Goal: Information Seeking & Learning: Learn about a topic

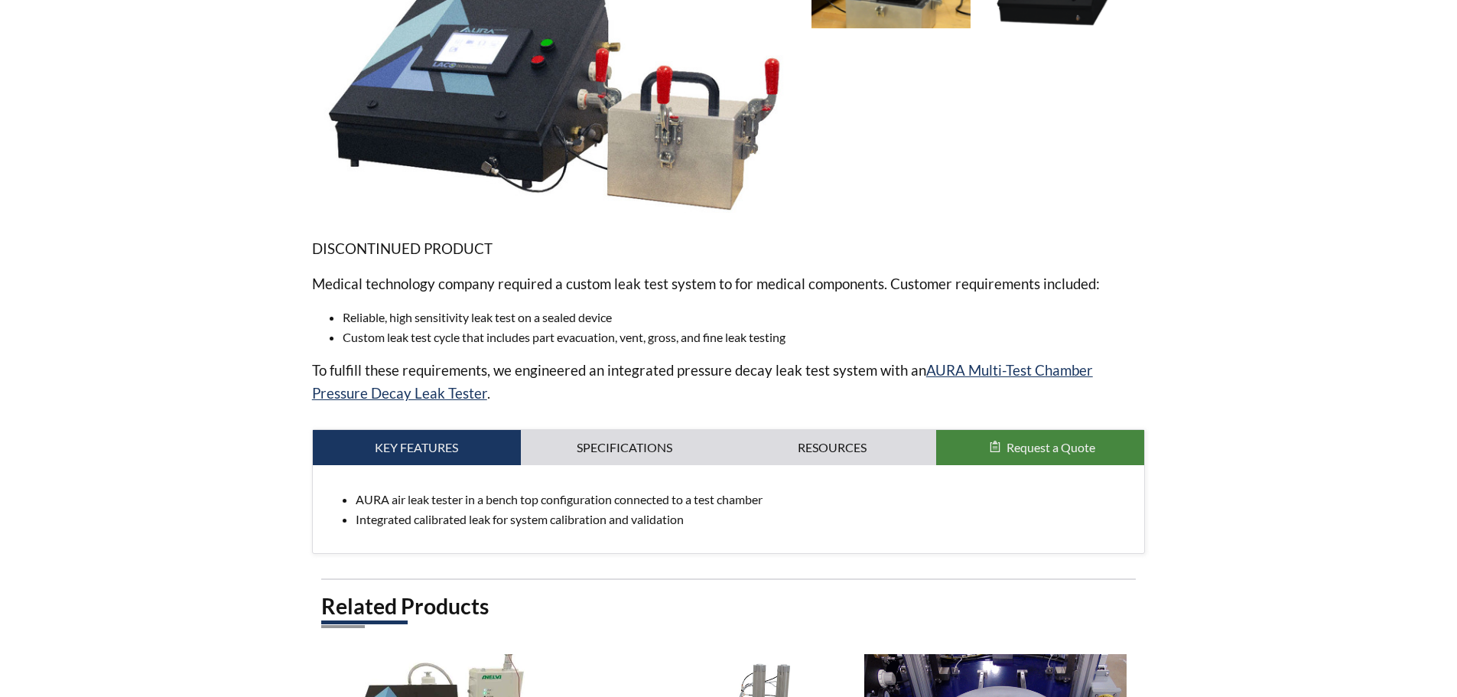
scroll to position [153, 0]
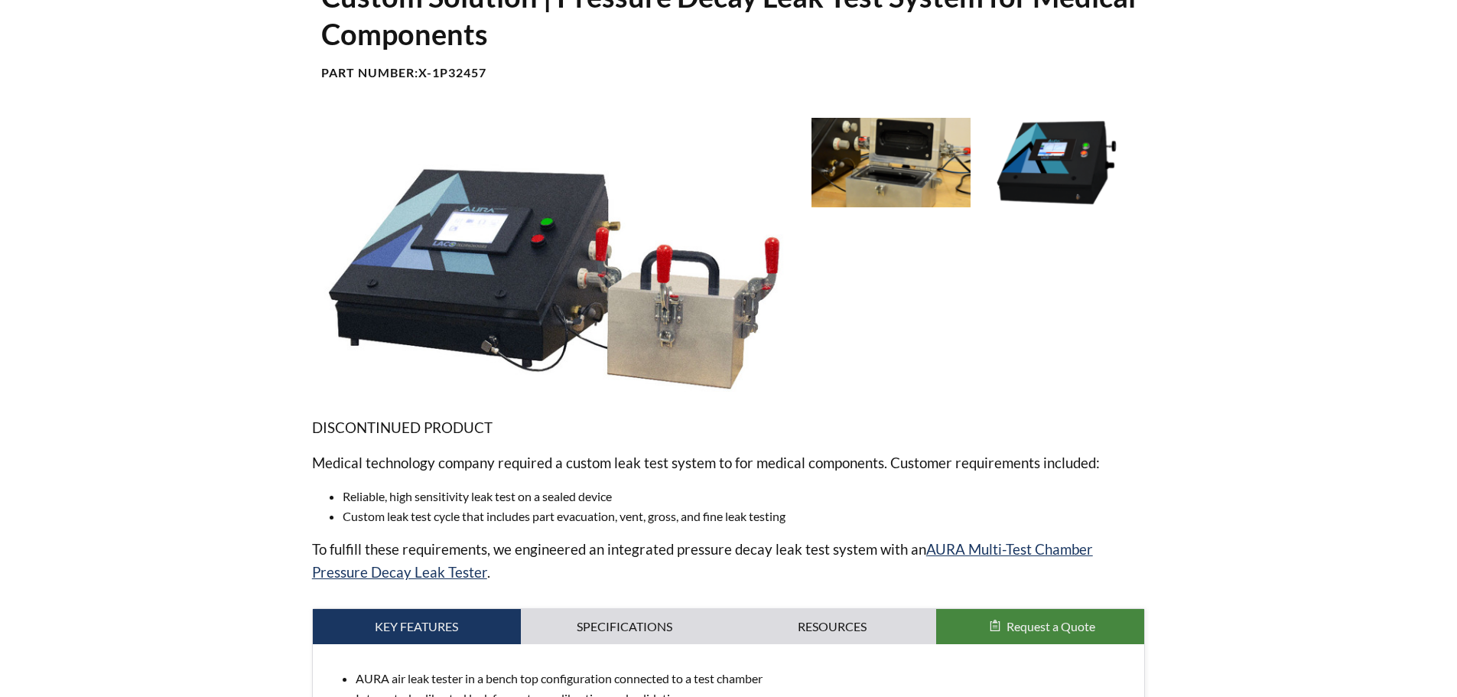
select select "Language Translate Widget"
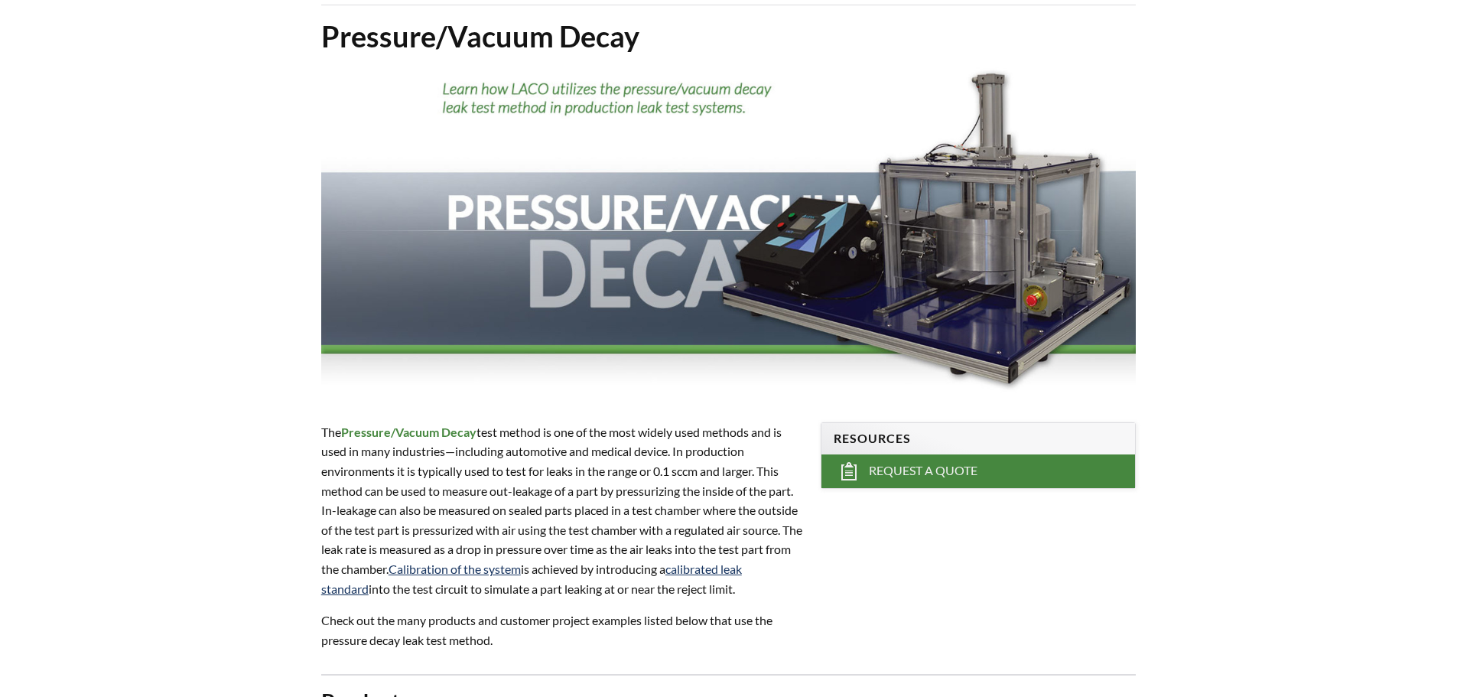
scroll to position [229, 0]
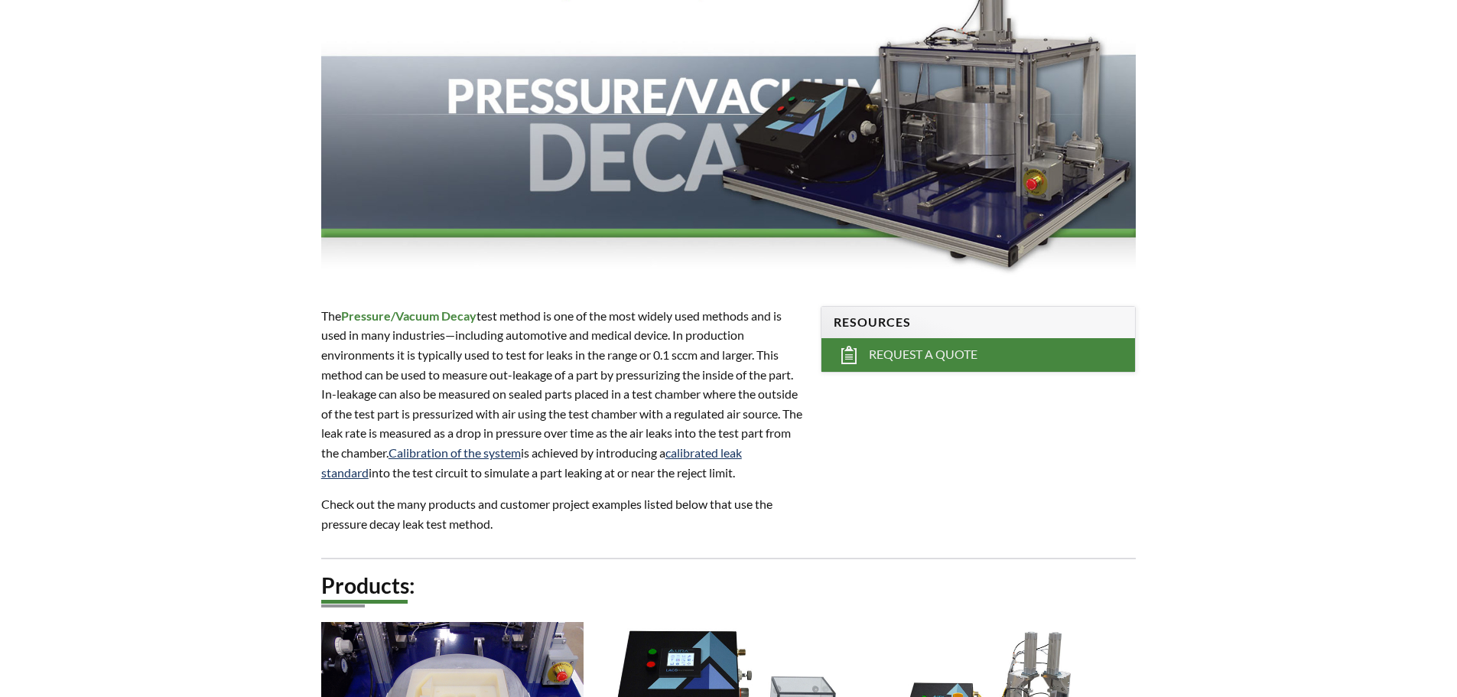
select select "Language Translate Widget"
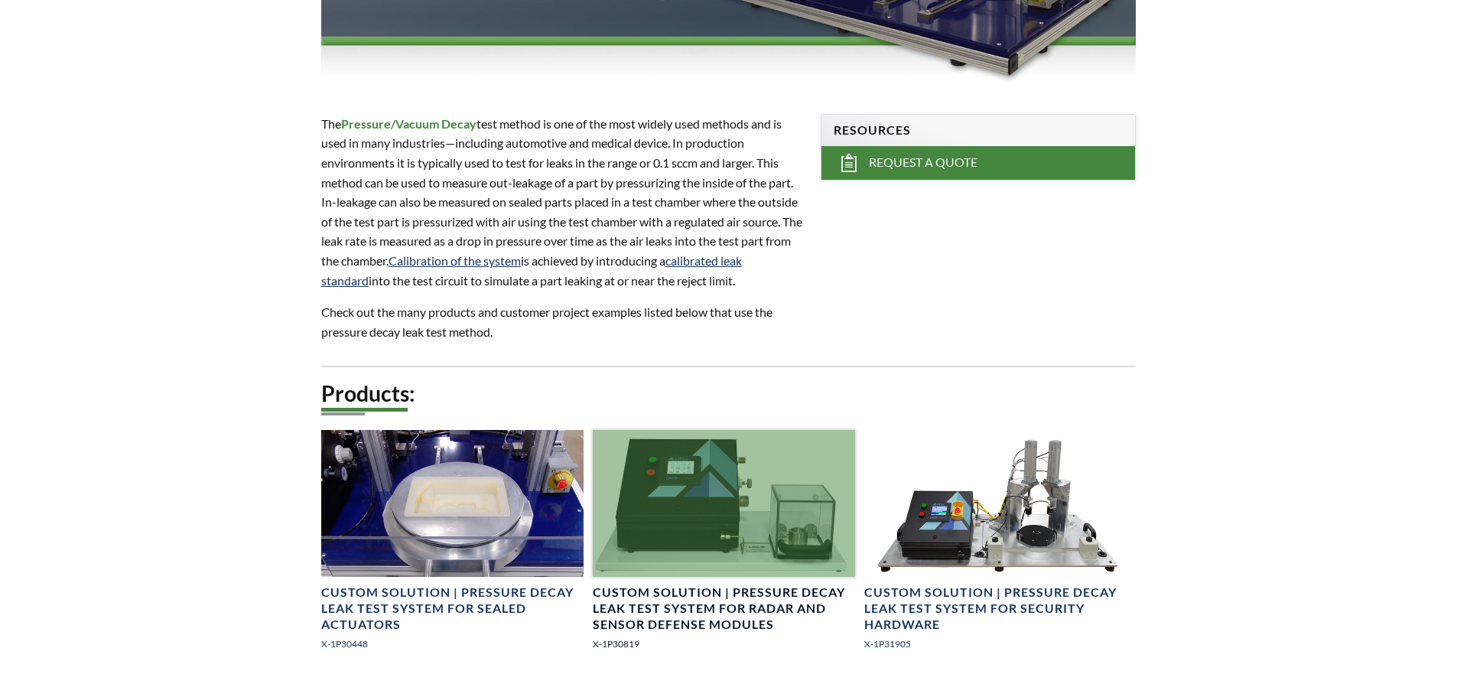
scroll to position [612, 0]
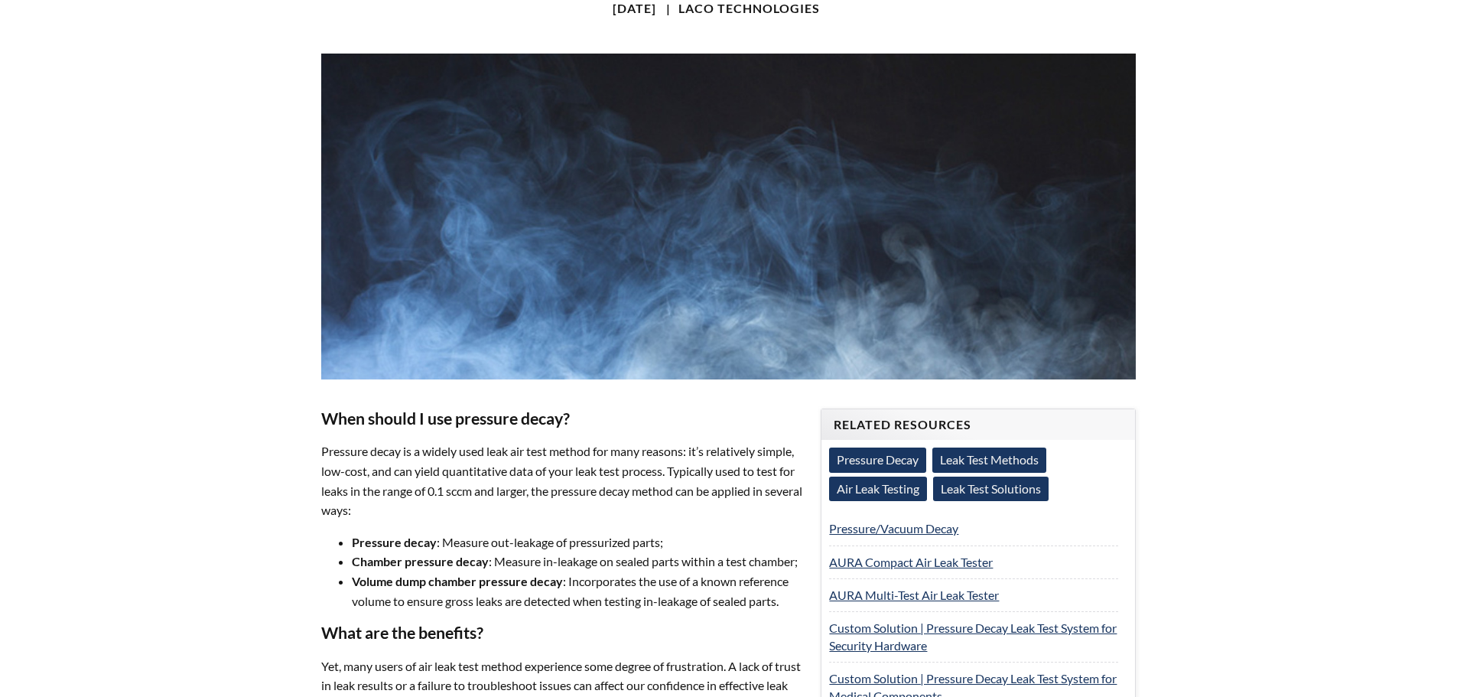
select select "Language Translate Widget"
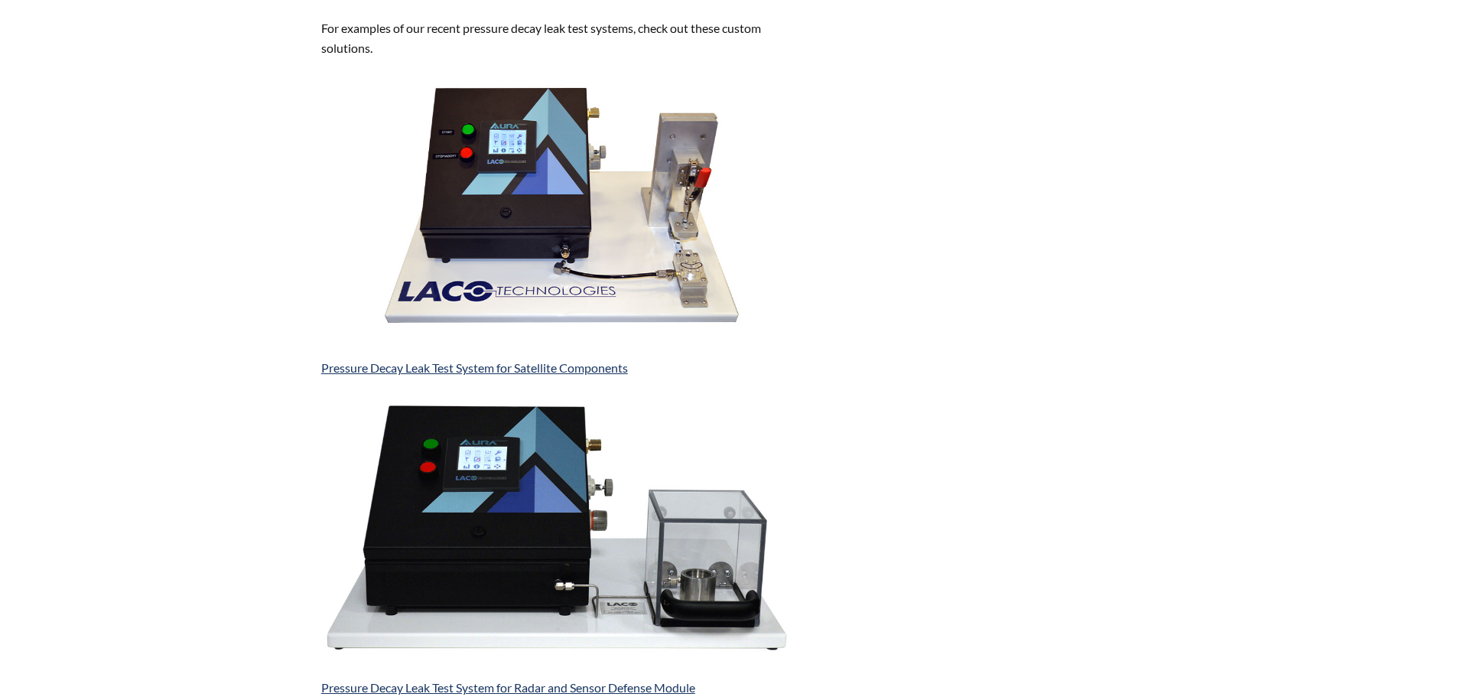
scroll to position [1912, 0]
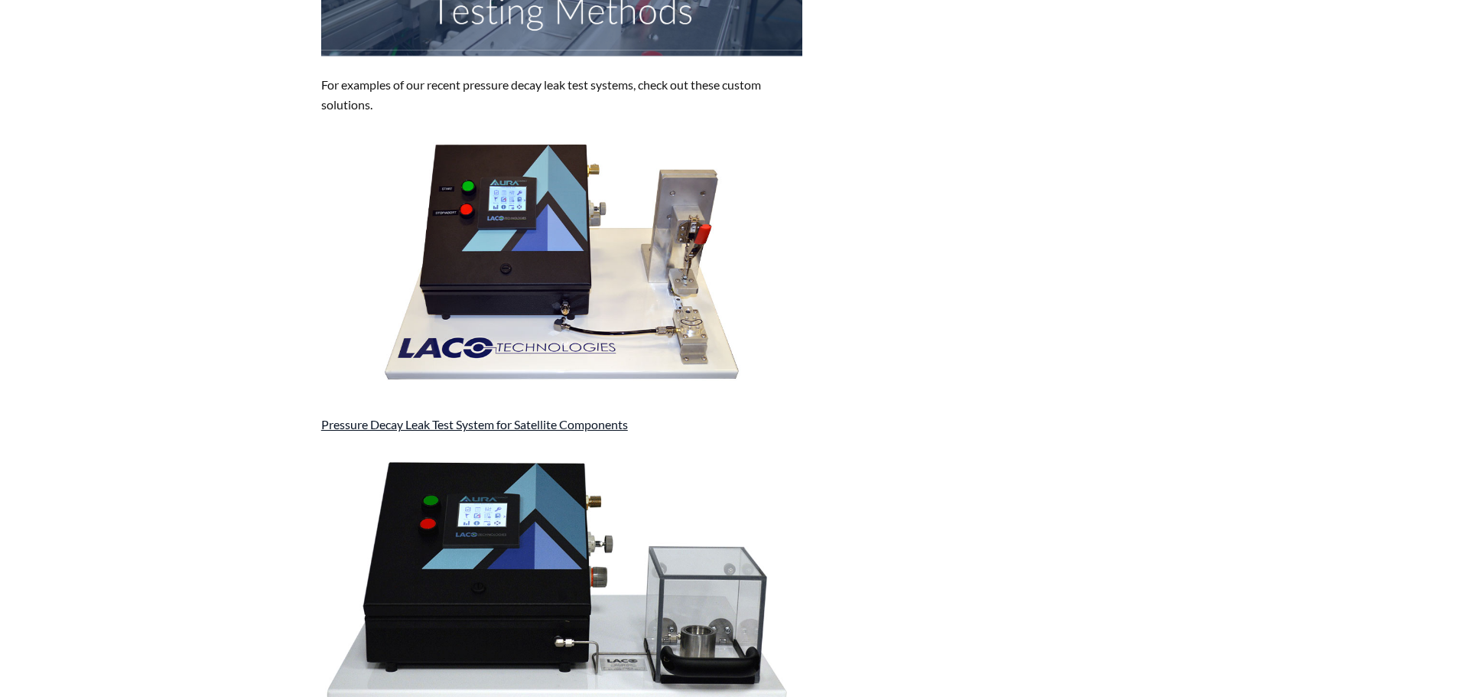
click at [505, 423] on link "Pressure Decay Leak Test System for Satellite Components" at bounding box center [474, 424] width 307 height 15
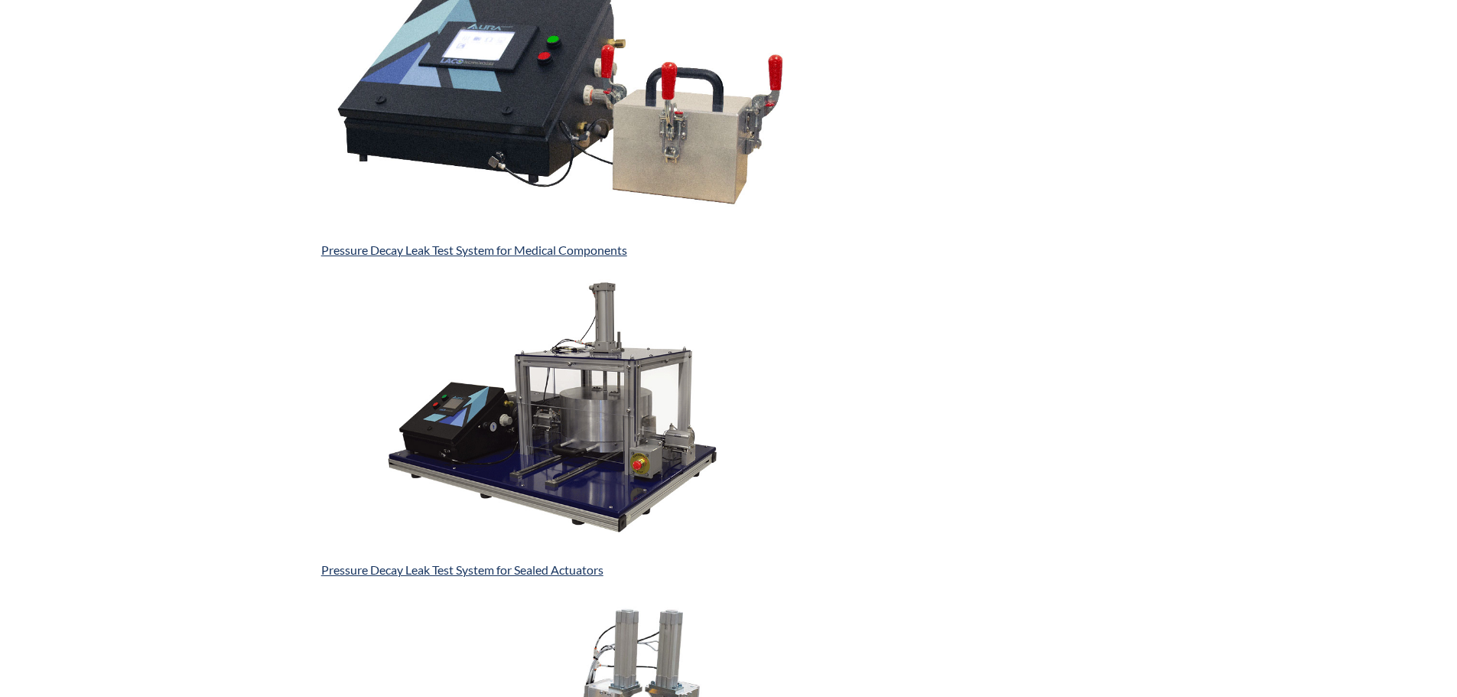
scroll to position [3212, 0]
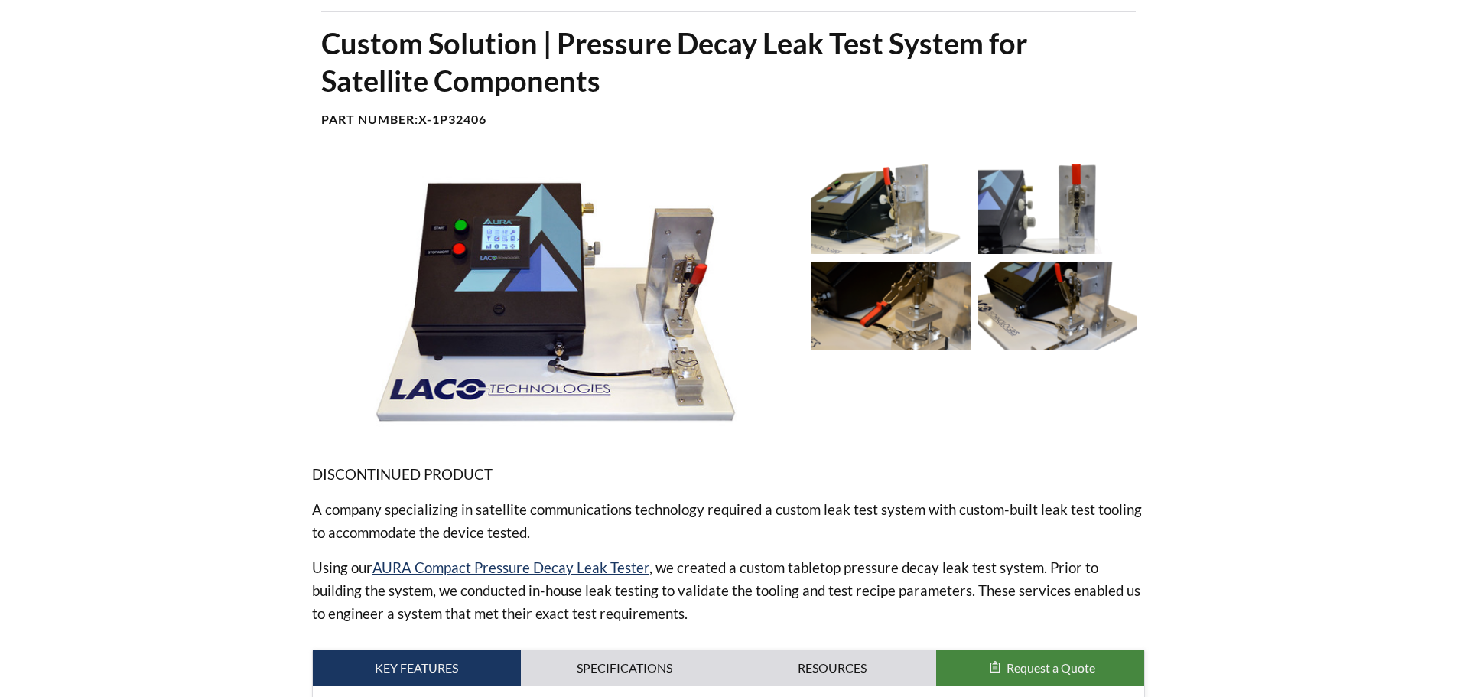
scroll to position [382, 0]
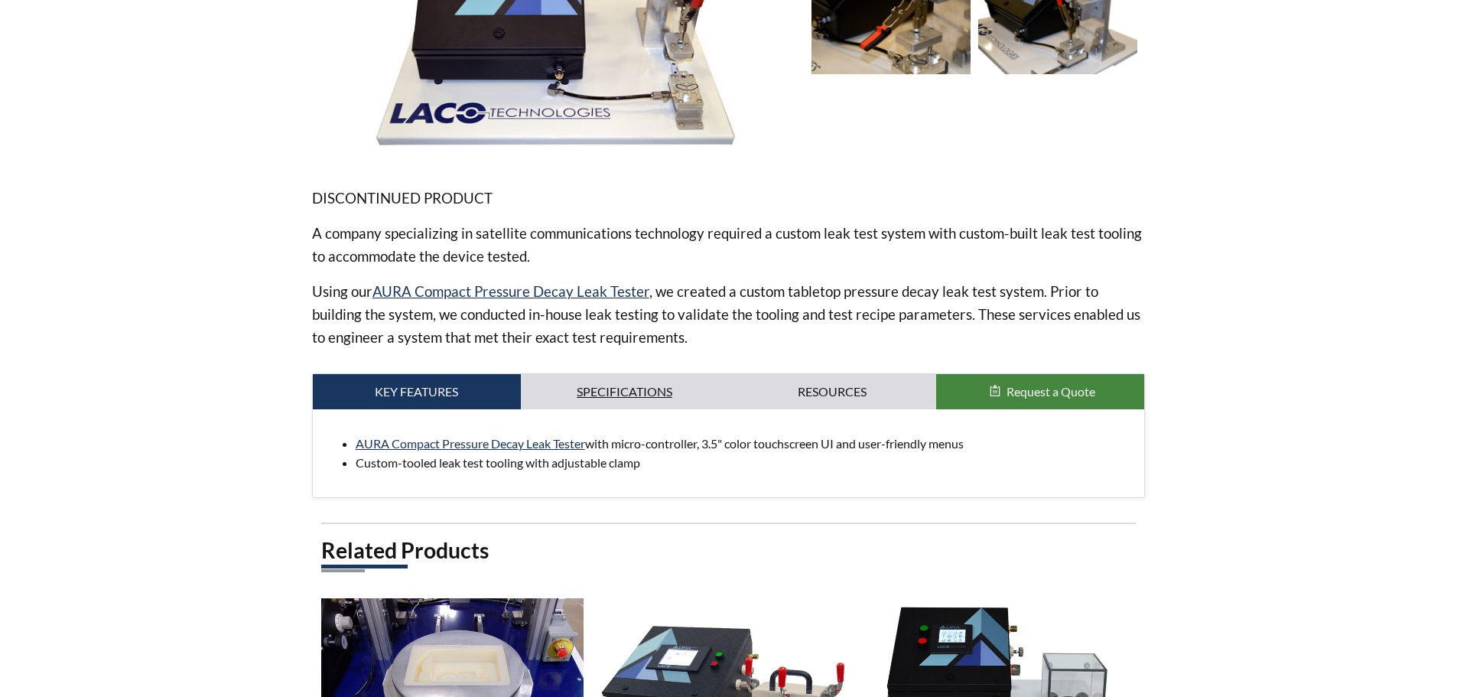
click at [591, 398] on link "Specifications" at bounding box center [625, 391] width 208 height 35
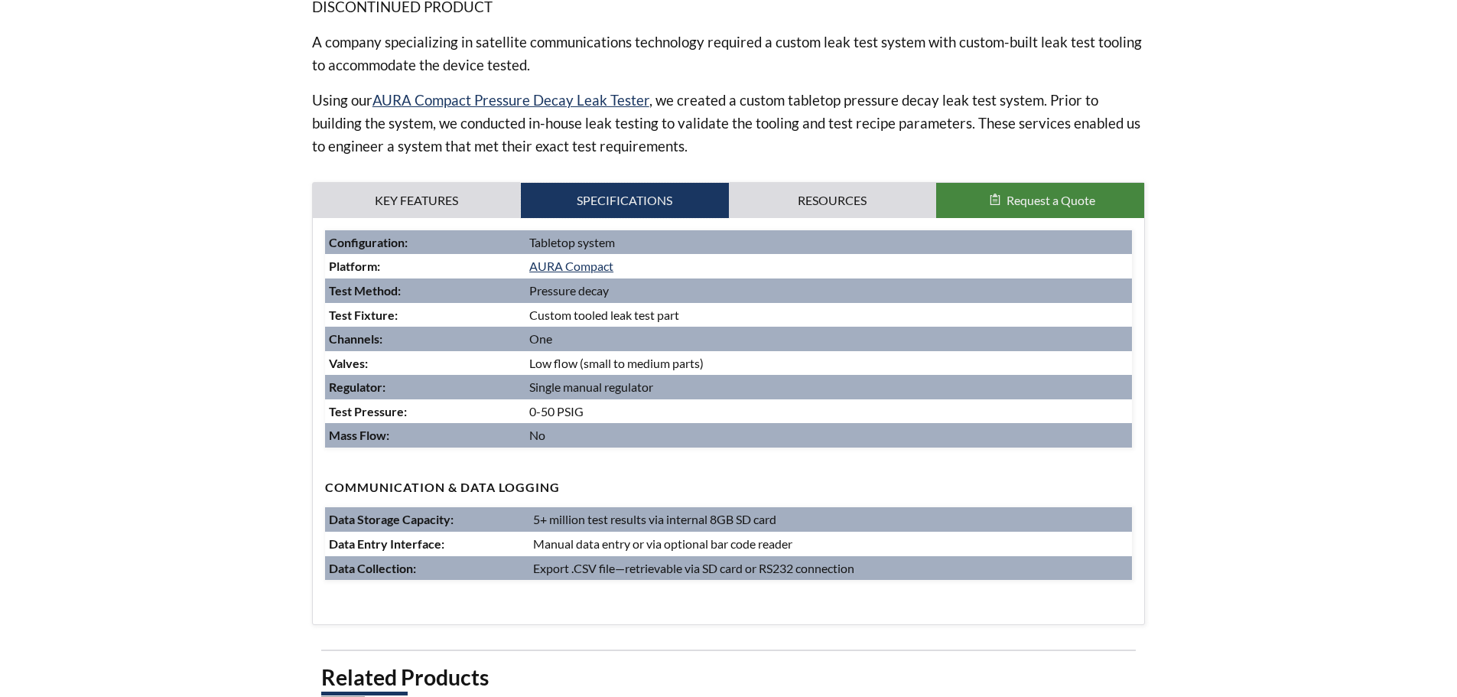
scroll to position [612, 0]
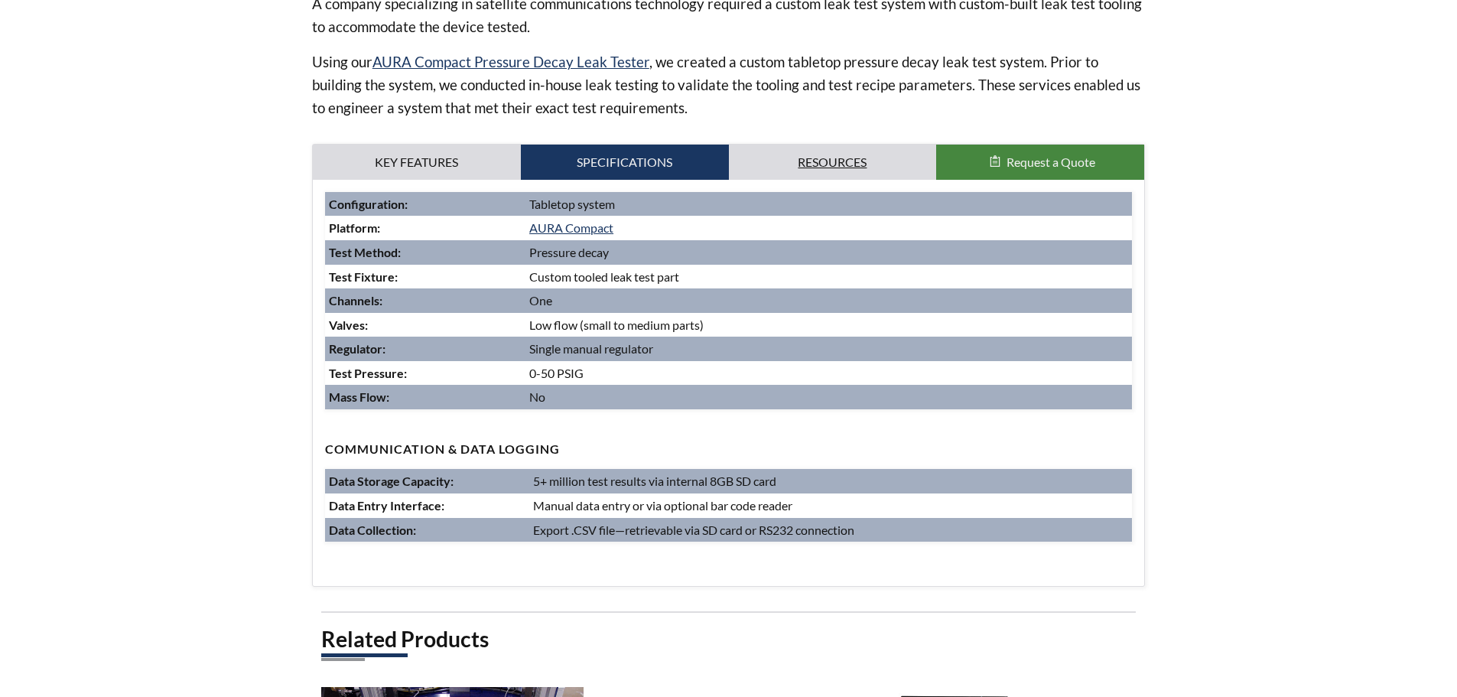
click at [864, 167] on link "Resources" at bounding box center [833, 162] width 208 height 35
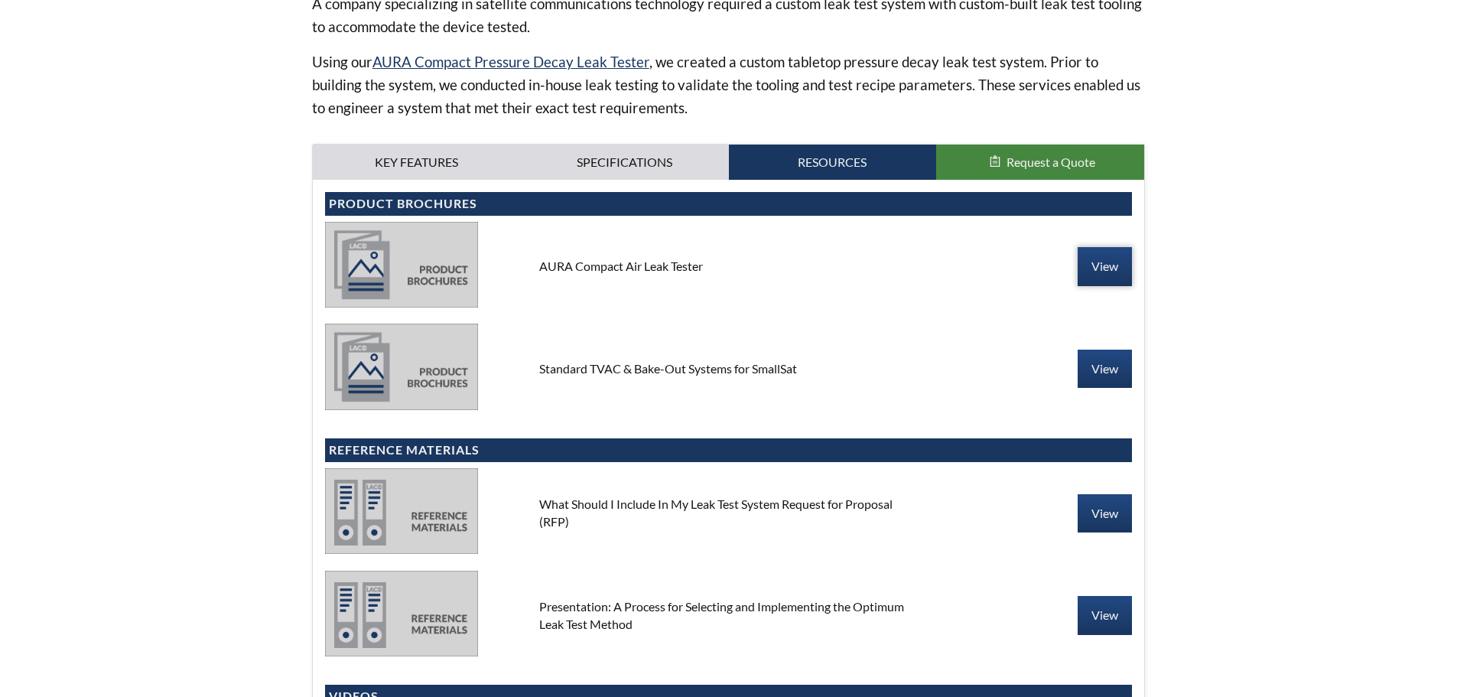
click at [1113, 261] on link "View" at bounding box center [1104, 266] width 54 height 38
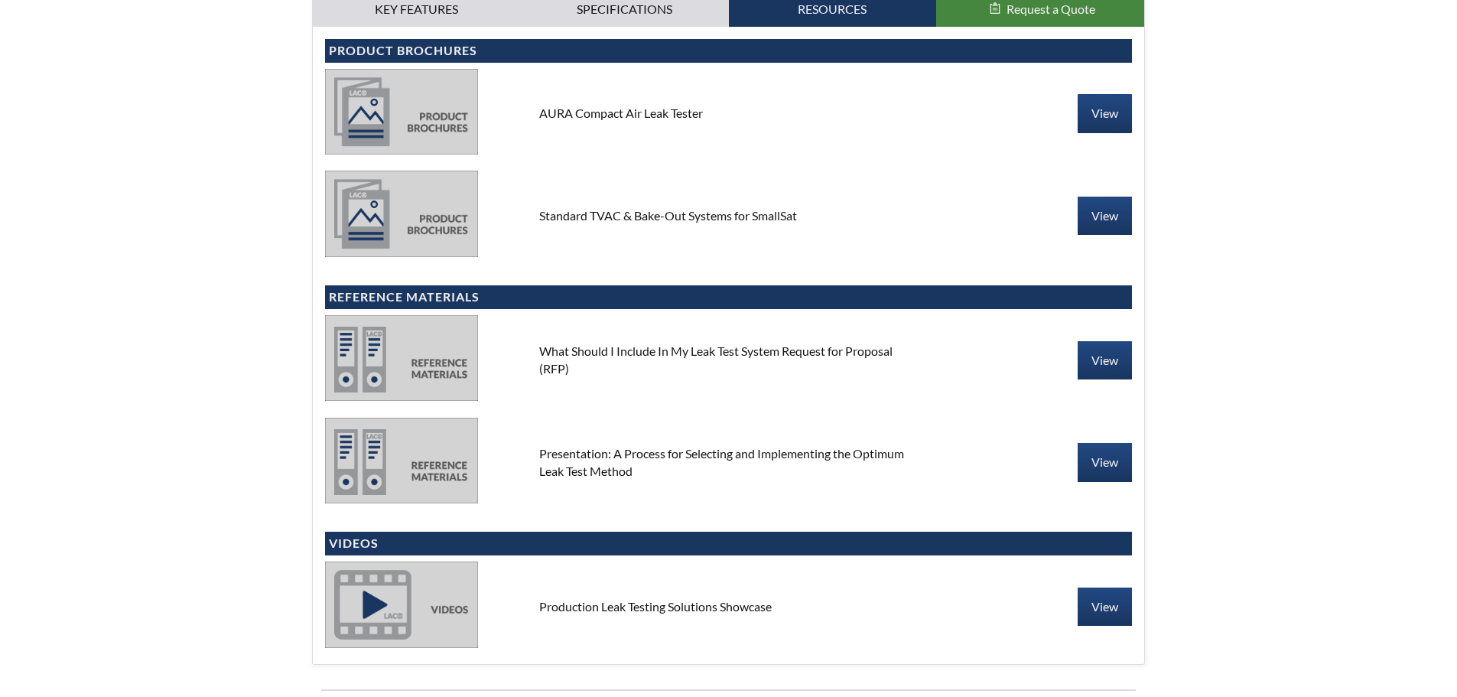
scroll to position [994, 0]
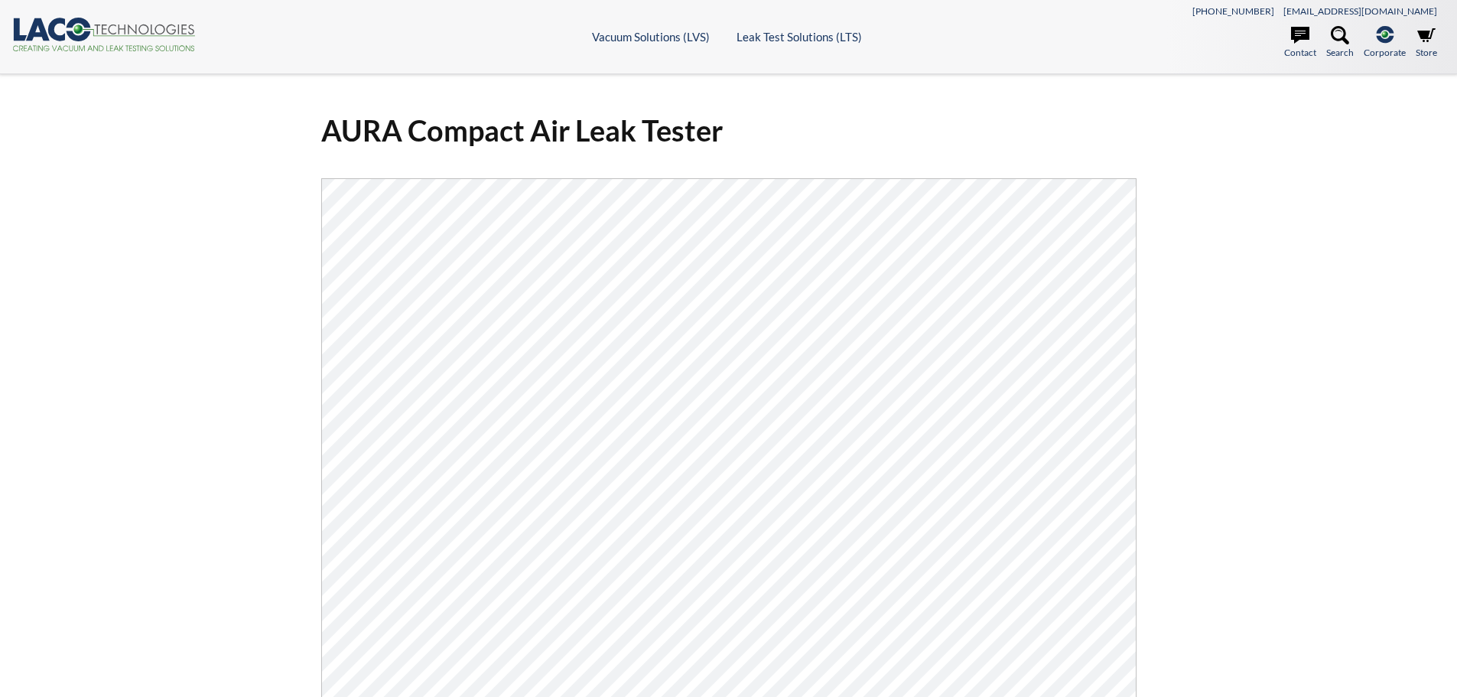
select select "Language Translate Widget"
